Goal: Information Seeking & Learning: Learn about a topic

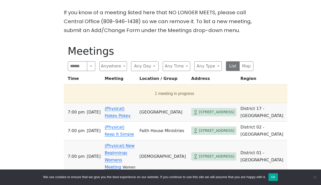
scroll to position [152, 0]
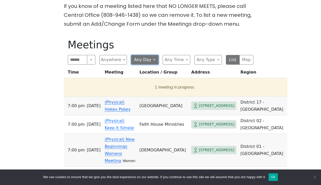
click at [147, 55] on button "Any Day" at bounding box center [144, 60] width 27 height 10
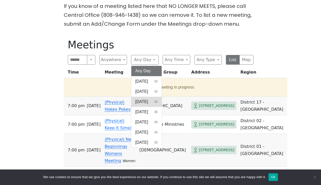
click at [148, 99] on span "[DATE]" at bounding box center [141, 102] width 13 height 6
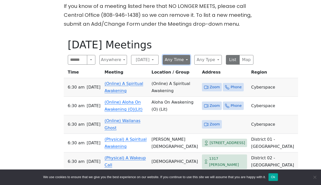
click at [184, 55] on button "Any Time" at bounding box center [175, 60] width 27 height 10
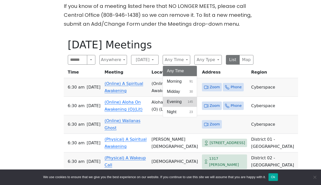
click at [180, 99] on span "Evening" at bounding box center [174, 102] width 15 height 6
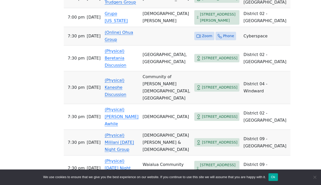
scroll to position [588, 0]
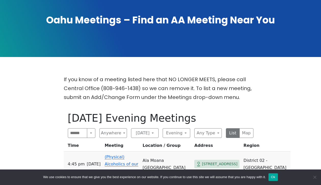
scroll to position [81, 0]
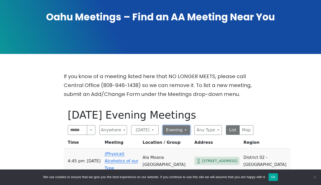
click at [178, 125] on button "Evening" at bounding box center [175, 130] width 27 height 10
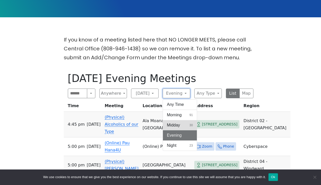
scroll to position [125, 0]
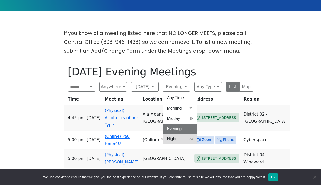
click at [180, 134] on button "Night 23" at bounding box center [180, 139] width 34 height 10
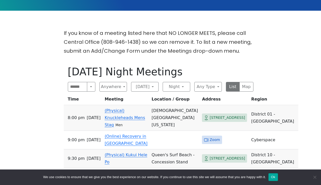
click at [44, 134] on div "If you know of a meeting listed here that NO LONGER MEETS, please call Central …" at bounding box center [160, 133] width 288 height 208
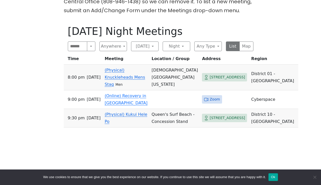
scroll to position [170, 0]
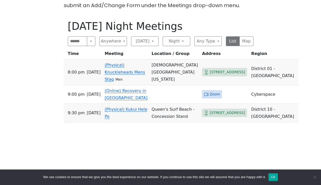
click at [44, 134] on div "If you know of a meeting listed here that NO LONGER MEETS, please call Central …" at bounding box center [160, 87] width 288 height 208
click at [134, 104] on td "(Physical) Kukui Hele Po" at bounding box center [125, 113] width 47 height 19
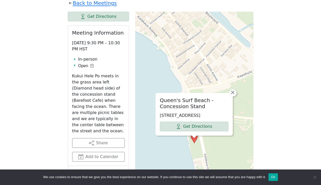
scroll to position [204, 0]
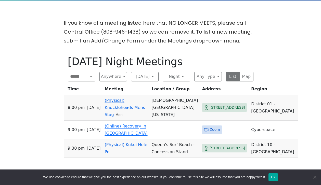
scroll to position [132, 0]
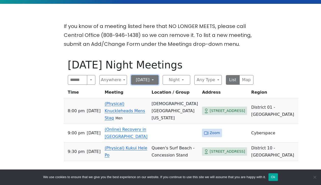
click at [151, 75] on button "[DATE]" at bounding box center [144, 80] width 27 height 10
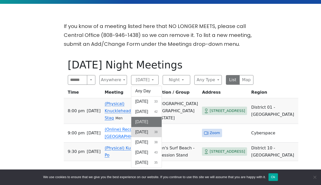
click at [148, 129] on span "[DATE]" at bounding box center [141, 132] width 13 height 6
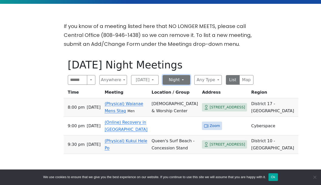
click at [172, 75] on button "Night" at bounding box center [175, 80] width 27 height 10
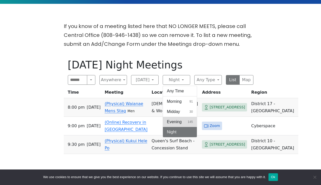
click at [176, 119] on span "Evening" at bounding box center [174, 122] width 15 height 6
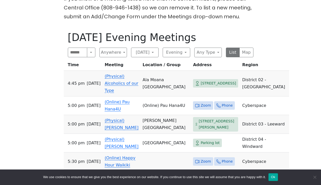
click at [19, 125] on div "If you know of a meeting listed here that NO LONGER MEETS, please call Central …" at bounding box center [160, 149] width 288 height 311
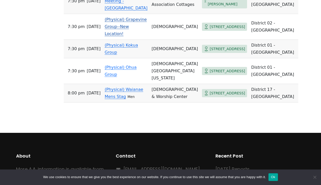
scroll to position [564, 0]
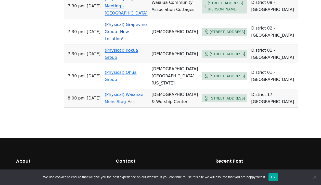
click at [131, 41] on link "(Physical) Grapevine Group--New Location!" at bounding box center [125, 31] width 42 height 19
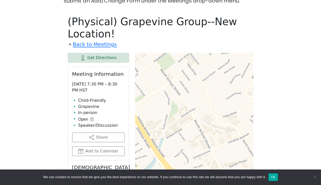
drag, startPoint x: 216, startPoint y: 58, endPoint x: 183, endPoint y: 62, distance: 33.3
click at [183, 62] on div "[DEMOGRAPHIC_DATA] [STREET_ADDRESS] Get Directions × Leaflet | © OpenStreetMap …" at bounding box center [194, 180] width 118 height 255
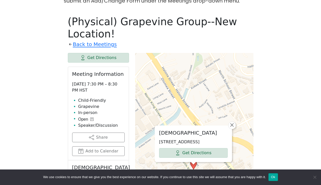
drag, startPoint x: 206, startPoint y: 93, endPoint x: 238, endPoint y: 74, distance: 37.0
click at [238, 74] on div "[DEMOGRAPHIC_DATA] [STREET_ADDRESS] Get Directions × Leaflet | © OpenStreetMap …" at bounding box center [194, 180] width 118 height 255
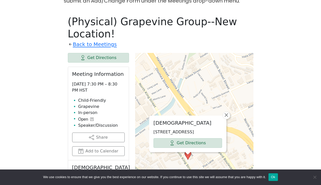
drag, startPoint x: 203, startPoint y: 94, endPoint x: 196, endPoint y: 84, distance: 12.1
click at [196, 84] on div "[DEMOGRAPHIC_DATA] [STREET_ADDRESS] Get Directions × Leaflet | © OpenStreetMap …" at bounding box center [194, 180] width 118 height 255
click at [228, 112] on span "×" at bounding box center [226, 115] width 5 height 6
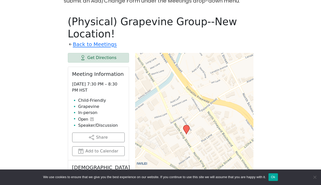
drag, startPoint x: 205, startPoint y: 130, endPoint x: 203, endPoint y: 105, distance: 25.5
click at [203, 105] on div "Leaflet | © OpenStreetMap contributors © CARTO" at bounding box center [194, 180] width 118 height 255
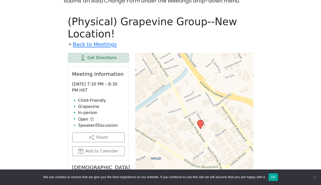
drag, startPoint x: 212, startPoint y: 92, endPoint x: 226, endPoint y: 80, distance: 18.9
click at [226, 80] on div "Leaflet | © OpenStreetMap contributors © CARTO" at bounding box center [194, 180] width 118 height 255
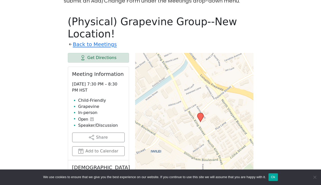
click at [54, 106] on div "If you know of a meeting listed here that NO LONGER MEETS, please call Central …" at bounding box center [160, 182] width 288 height 407
drag, startPoint x: 83, startPoint y: 89, endPoint x: 97, endPoint y: 89, distance: 13.7
click at [96, 98] on li "Child-Friendly" at bounding box center [101, 101] width 46 height 6
click at [97, 98] on li "Child-Friendly" at bounding box center [101, 101] width 46 height 6
drag, startPoint x: 84, startPoint y: 96, endPoint x: 89, endPoint y: 96, distance: 4.6
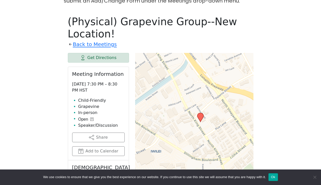
click at [86, 104] on li "Grapevine" at bounding box center [101, 107] width 46 height 6
click at [89, 104] on li "Grapevine" at bounding box center [101, 107] width 46 height 6
click at [84, 110] on li "In-person" at bounding box center [101, 113] width 46 height 6
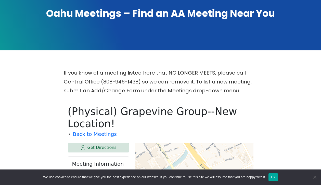
scroll to position [166, 0]
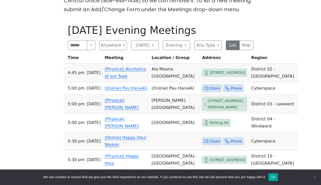
scroll to position [483, 0]
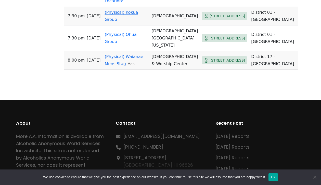
scroll to position [603, 0]
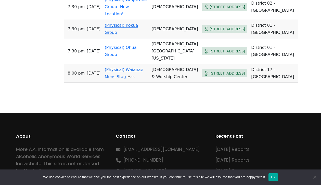
scroll to position [572, 0]
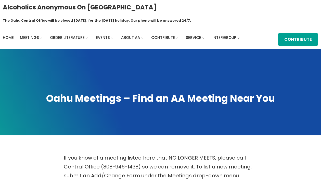
scroll to position [175, 0]
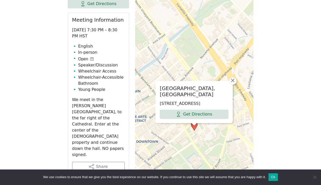
scroll to position [217, 0]
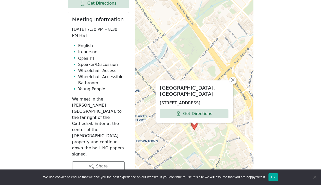
click at [57, 130] on div "If you know of a meeting listed here that NO LONGER MEETS, please call Central …" at bounding box center [160, 181] width 288 height 489
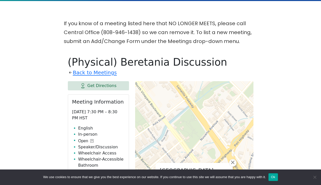
scroll to position [135, 0]
